Goal: Find specific page/section: Find specific page/section

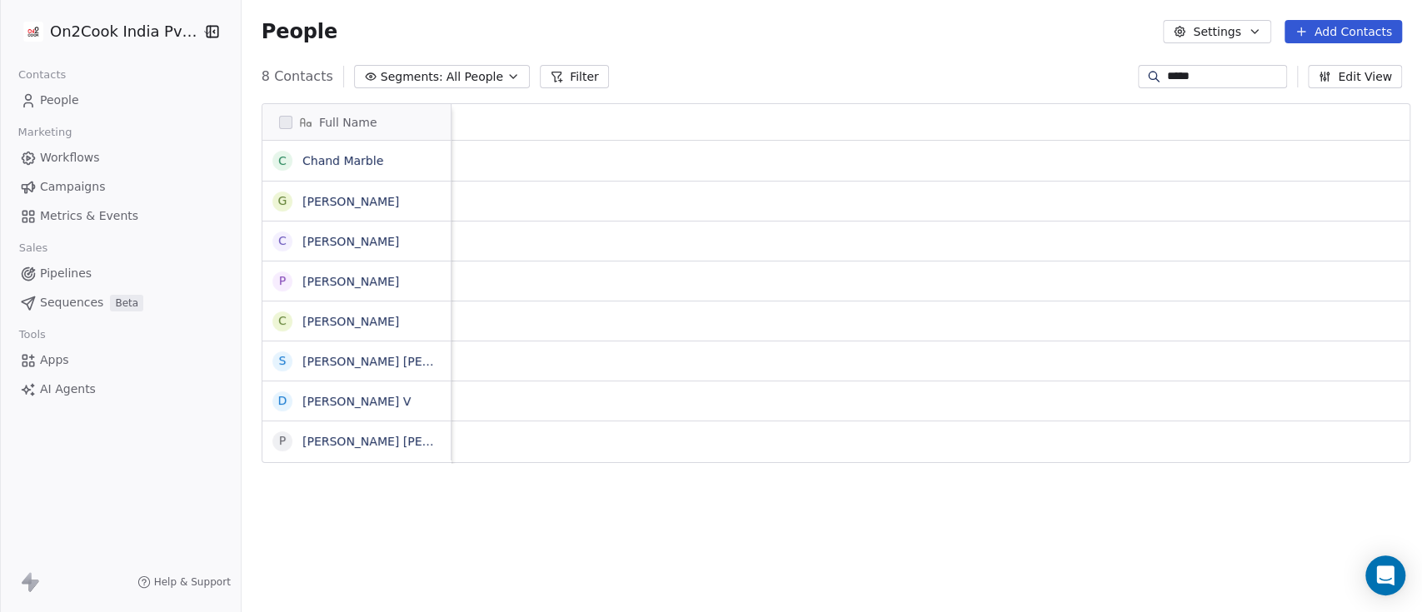
scroll to position [521, 1171]
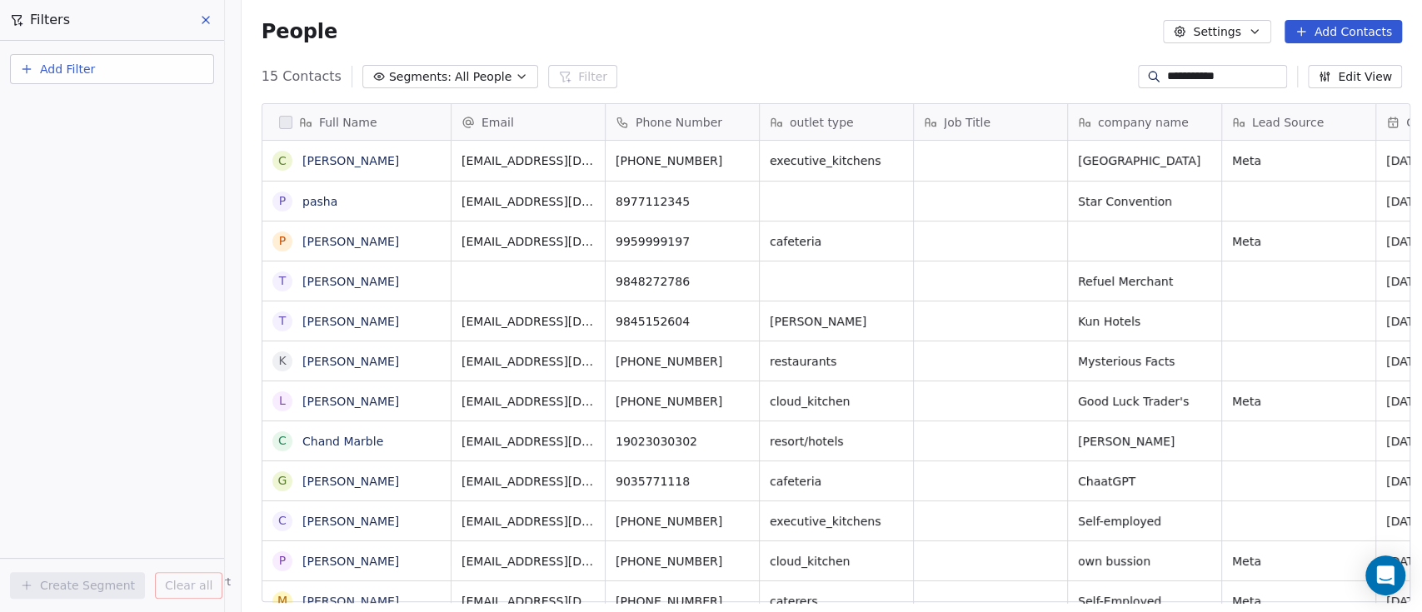
scroll to position [521, 1171]
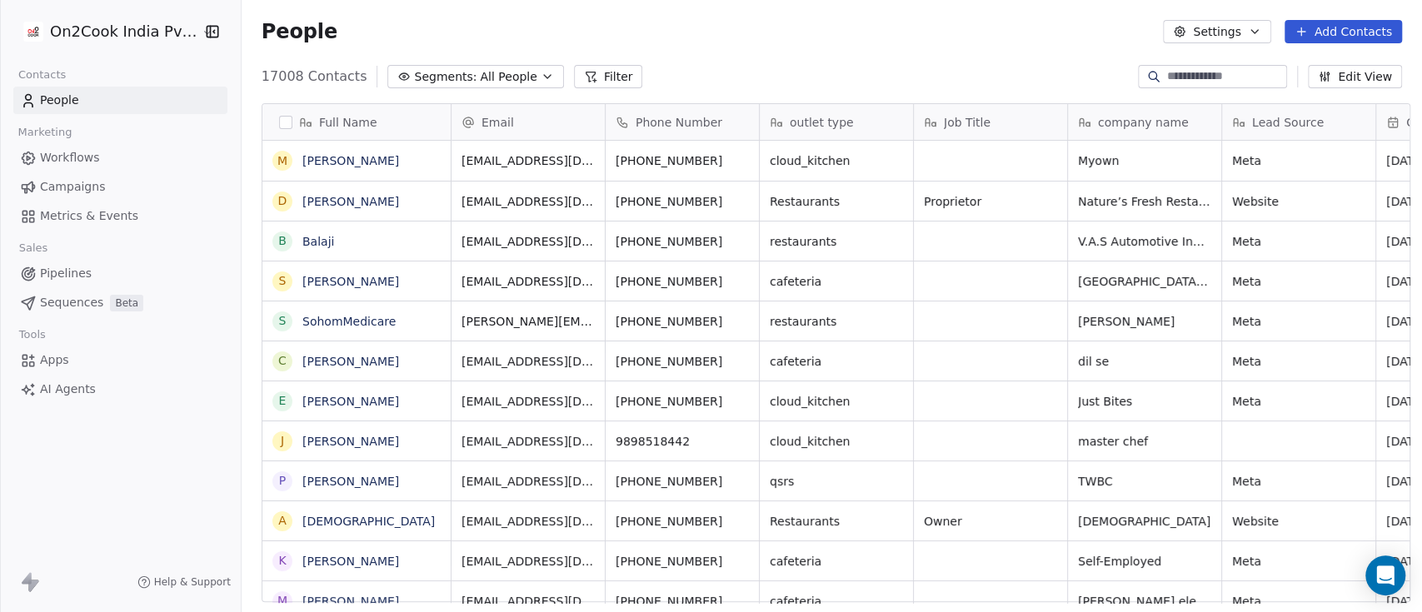
scroll to position [17, 18]
